Goal: Navigation & Orientation: Find specific page/section

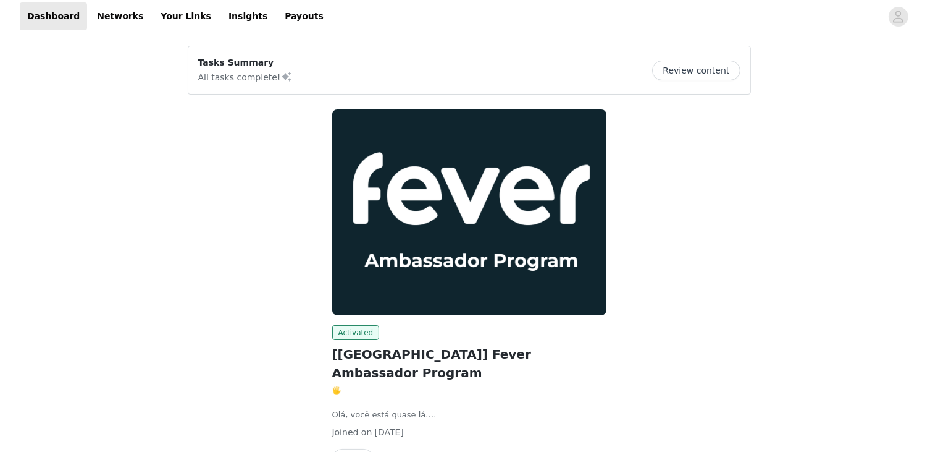
scroll to position [59, 0]
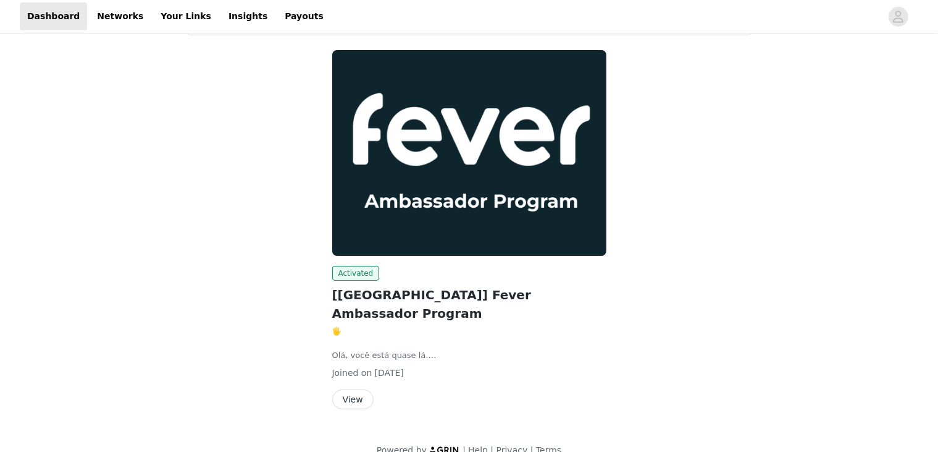
click at [348, 389] on button "View" at bounding box center [352, 399] width 41 height 20
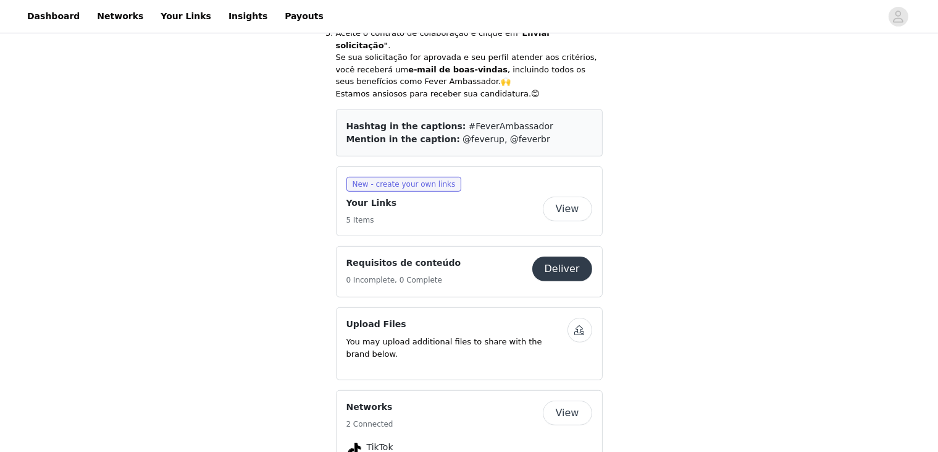
scroll to position [573, 0]
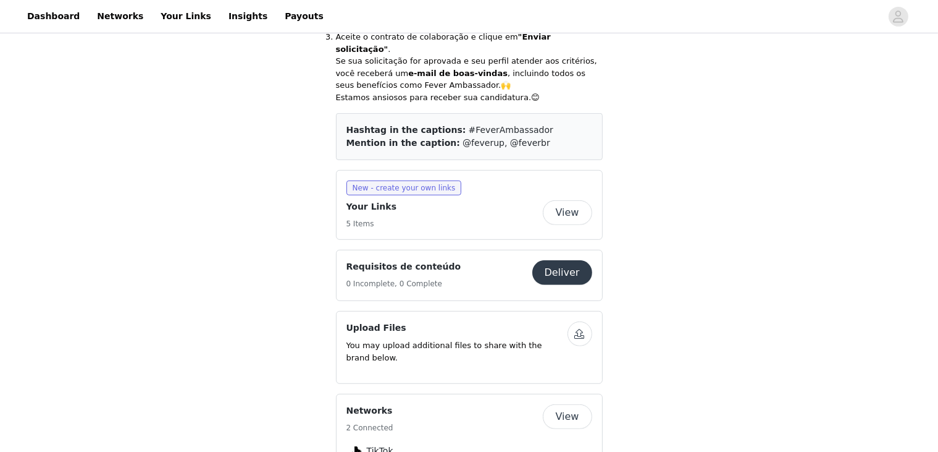
click at [451, 260] on div "Requisitos de conteúdo 0 Incomplete, 0 Complete" at bounding box center [440, 275] width 186 height 30
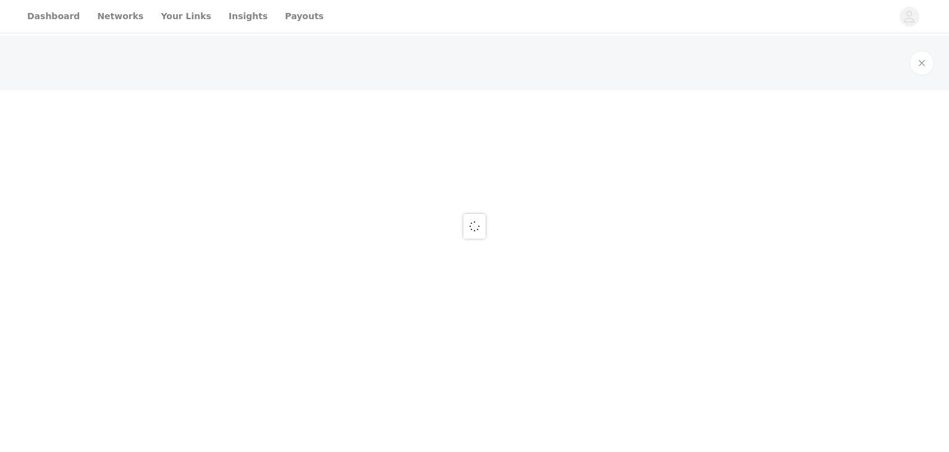
click at [217, 21] on div at bounding box center [474, 226] width 949 height 452
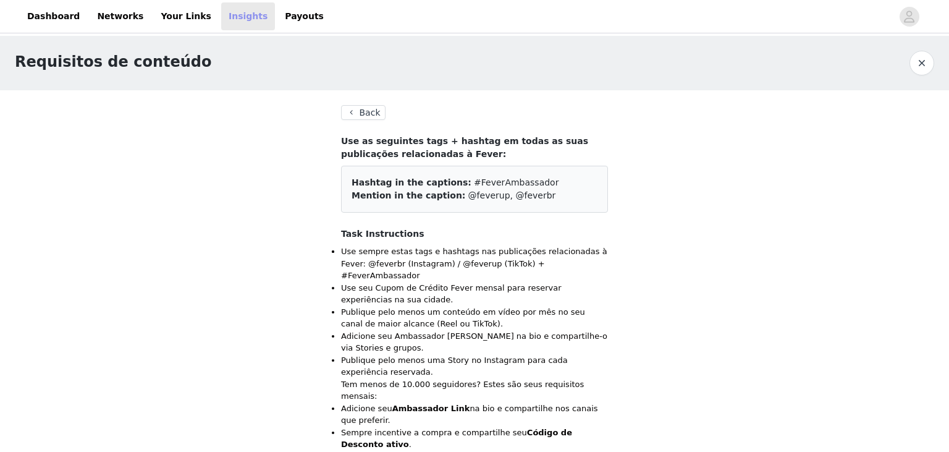
click at [221, 22] on link "Insights" at bounding box center [248, 16] width 54 height 28
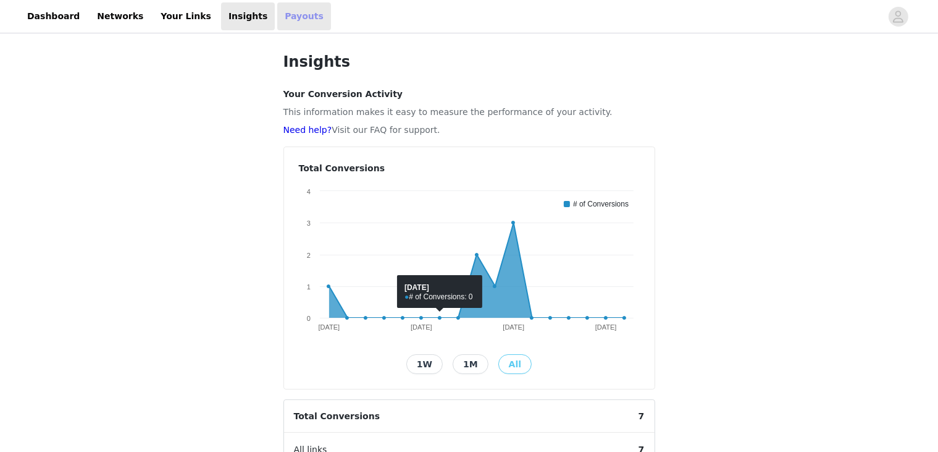
click at [277, 10] on link "Payouts" at bounding box center [304, 16] width 54 height 28
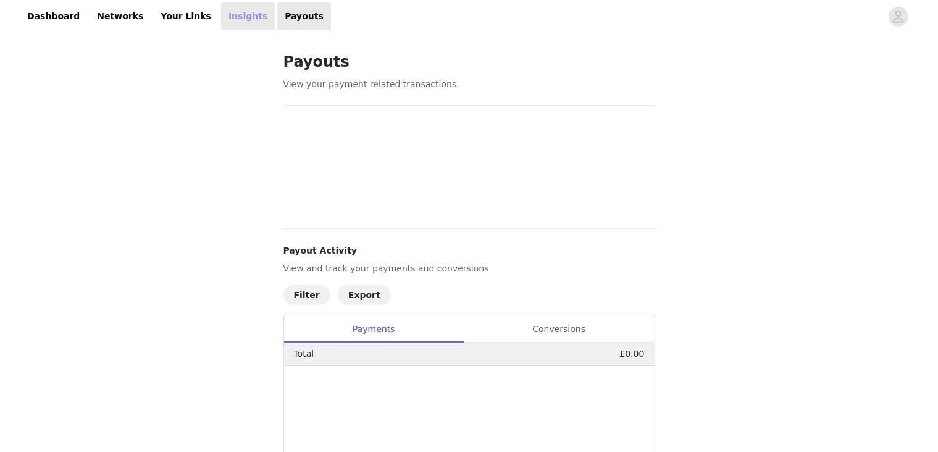
click at [221, 20] on link "Insights" at bounding box center [248, 16] width 54 height 28
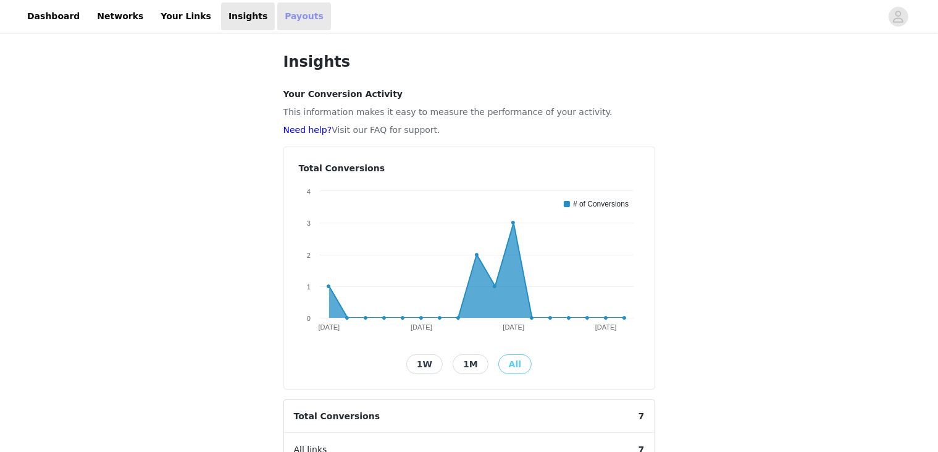
click at [277, 21] on link "Payouts" at bounding box center [304, 16] width 54 height 28
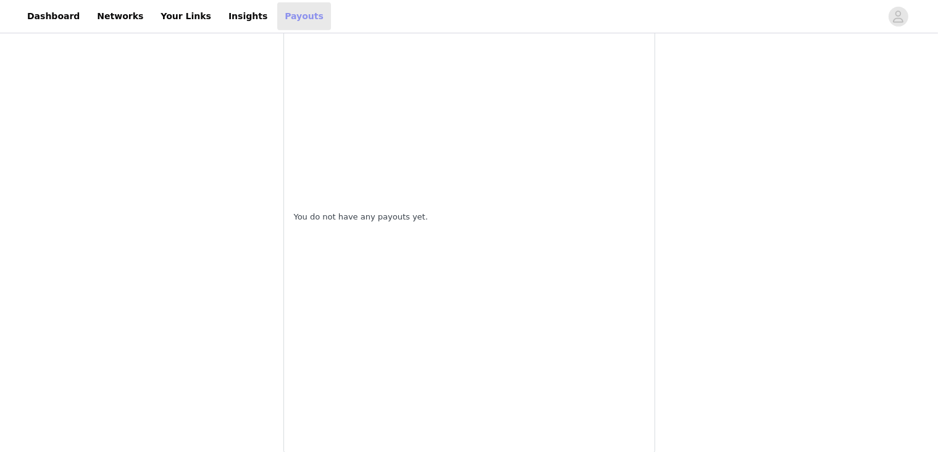
scroll to position [736, 0]
